Goal: Task Accomplishment & Management: Manage account settings

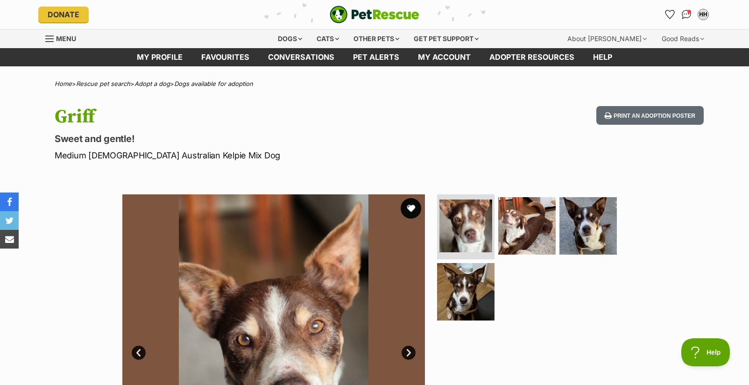
click at [407, 205] on button "favourite" at bounding box center [411, 208] width 21 height 21
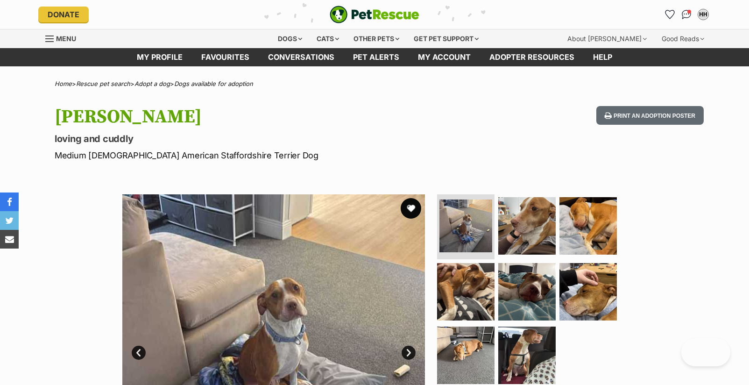
click at [415, 211] on button "favourite" at bounding box center [411, 208] width 21 height 21
